Goal: Information Seeking & Learning: Learn about a topic

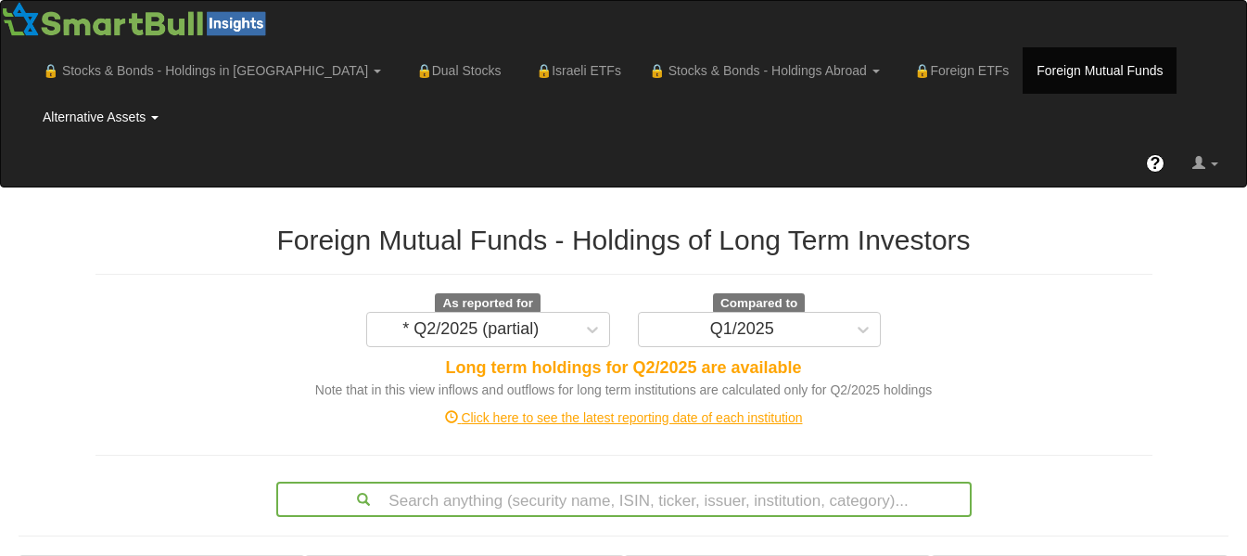
click at [173, 94] on link "Alternative Assets" at bounding box center [101, 117] width 144 height 46
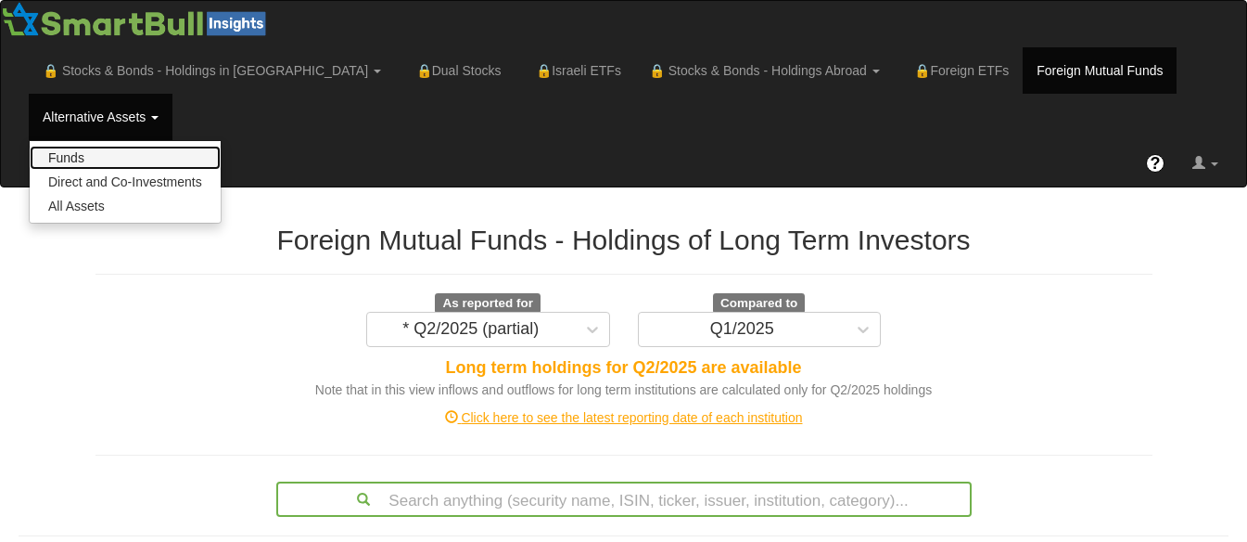
click at [221, 146] on link "Funds" at bounding box center [125, 158] width 191 height 24
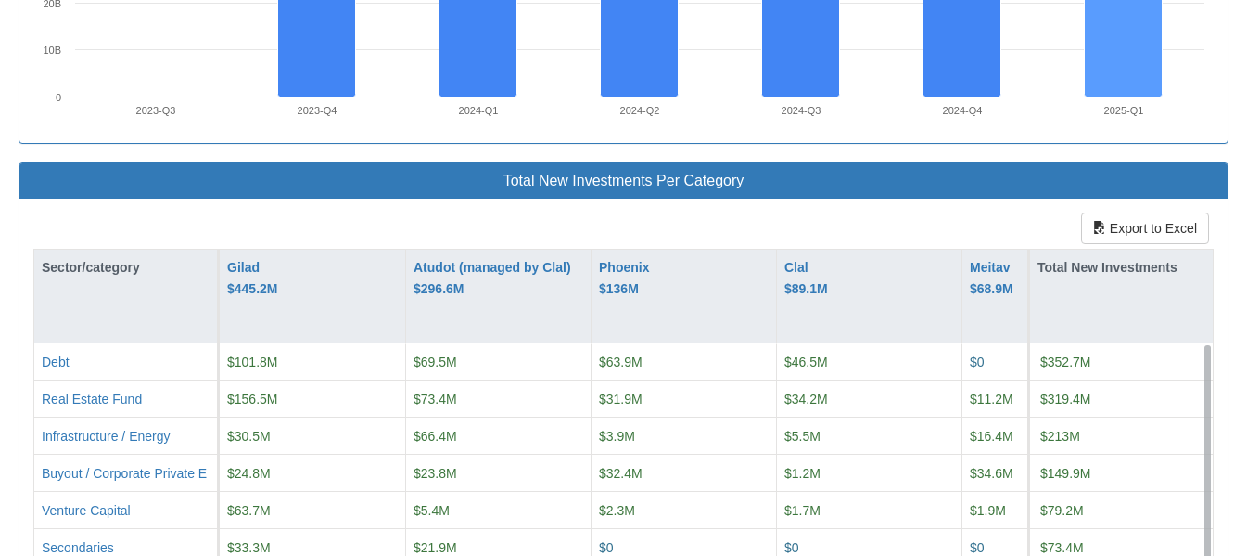
scroll to position [1988, 0]
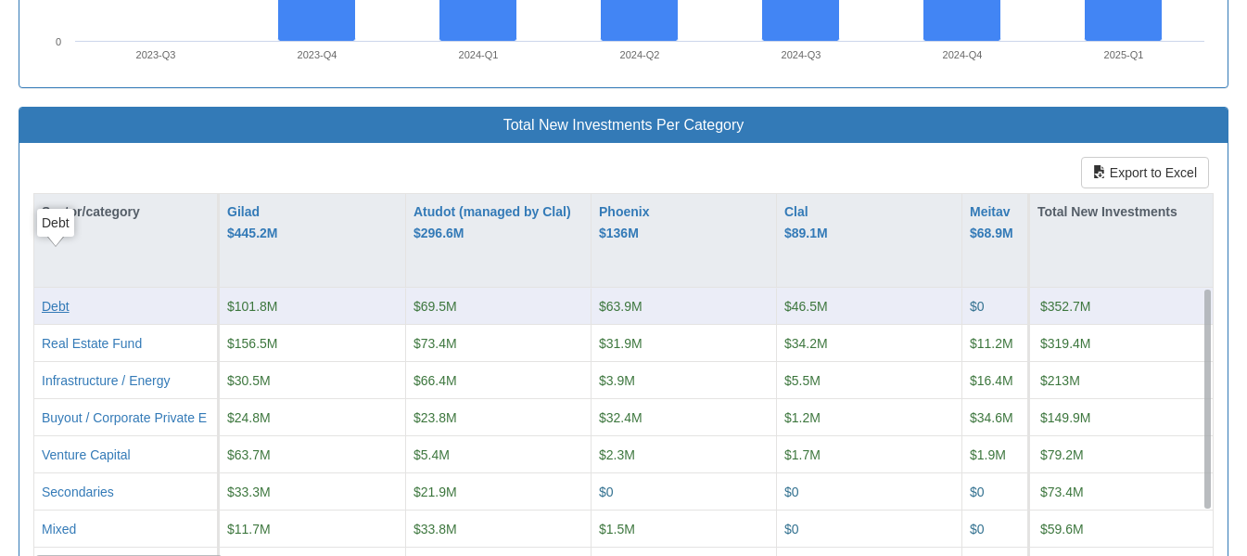
click at [62, 297] on div "Debt" at bounding box center [56, 306] width 28 height 19
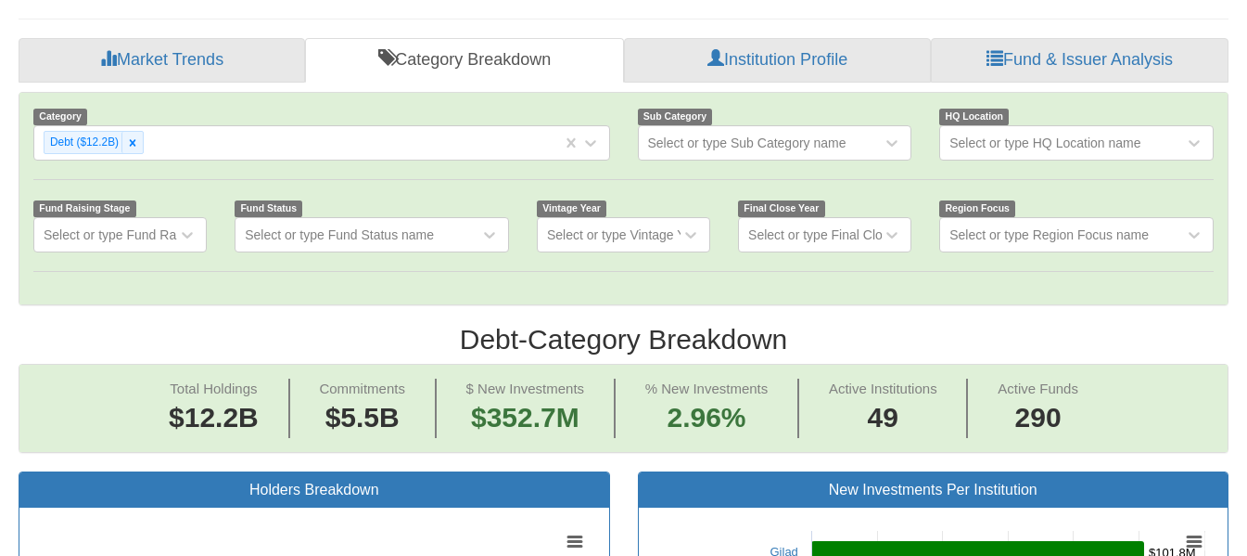
scroll to position [413, 0]
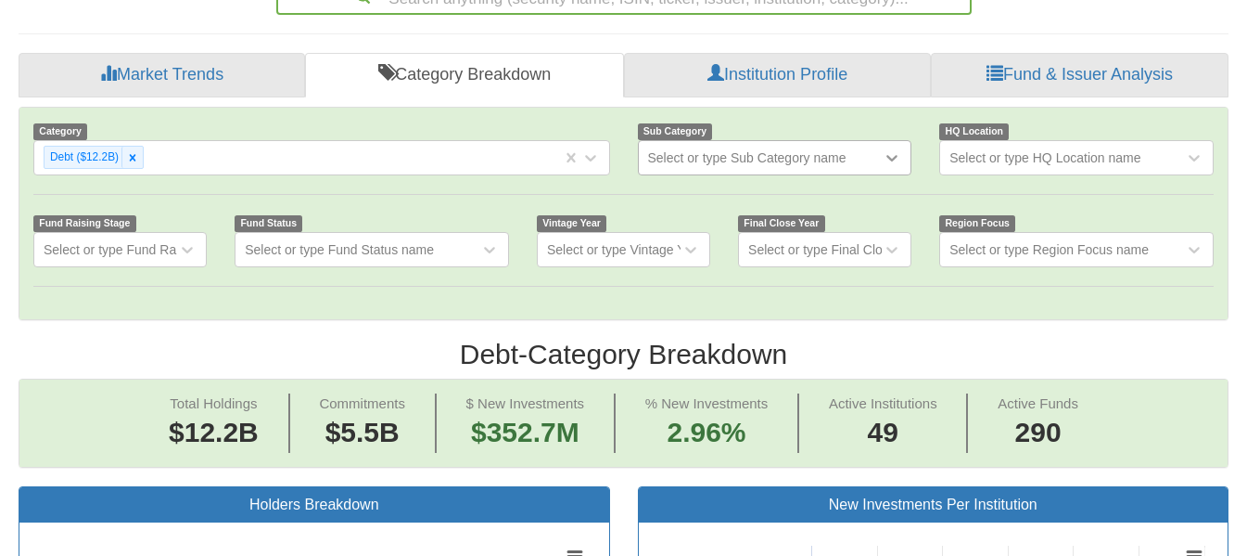
click at [890, 148] on icon at bounding box center [892, 157] width 19 height 19
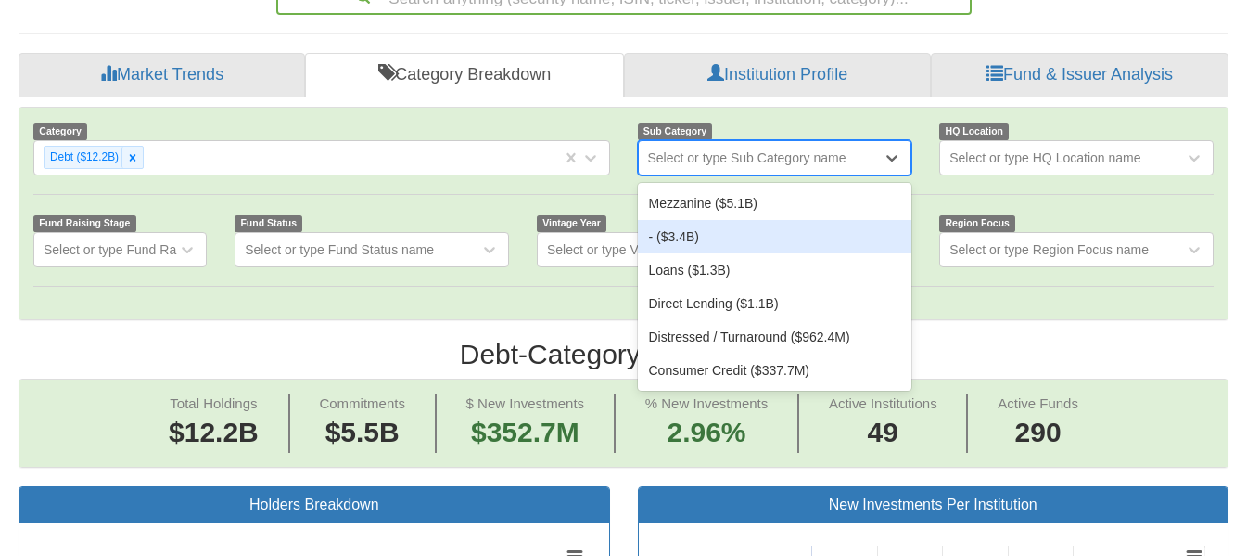
click at [700, 220] on div "- ($3.4B)" at bounding box center [775, 236] width 275 height 33
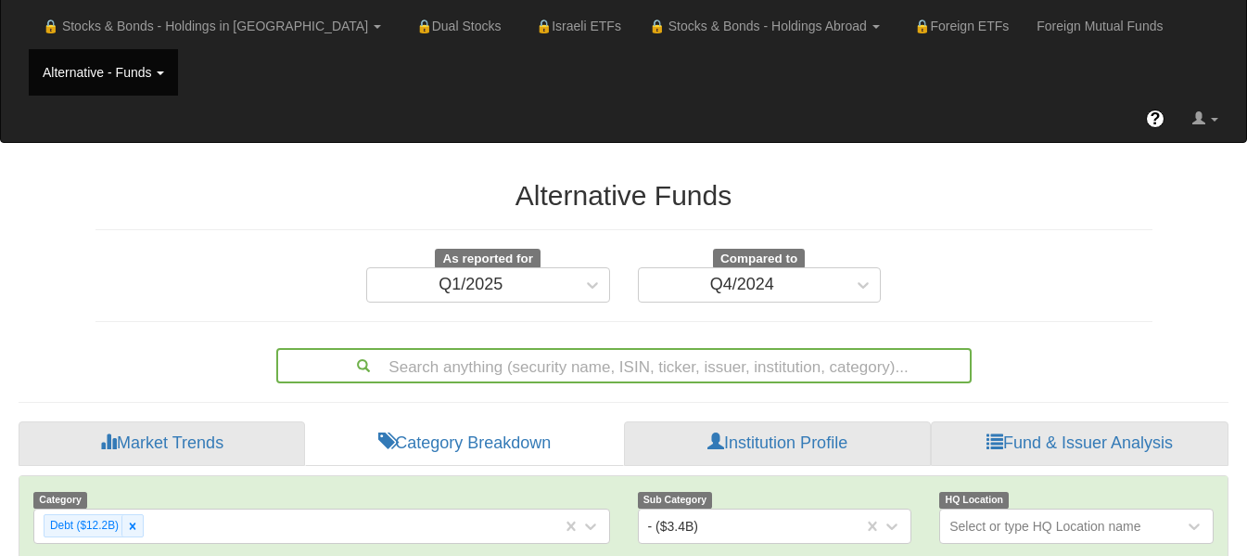
scroll to position [38, 1176]
